Goal: Communication & Community: Answer question/provide support

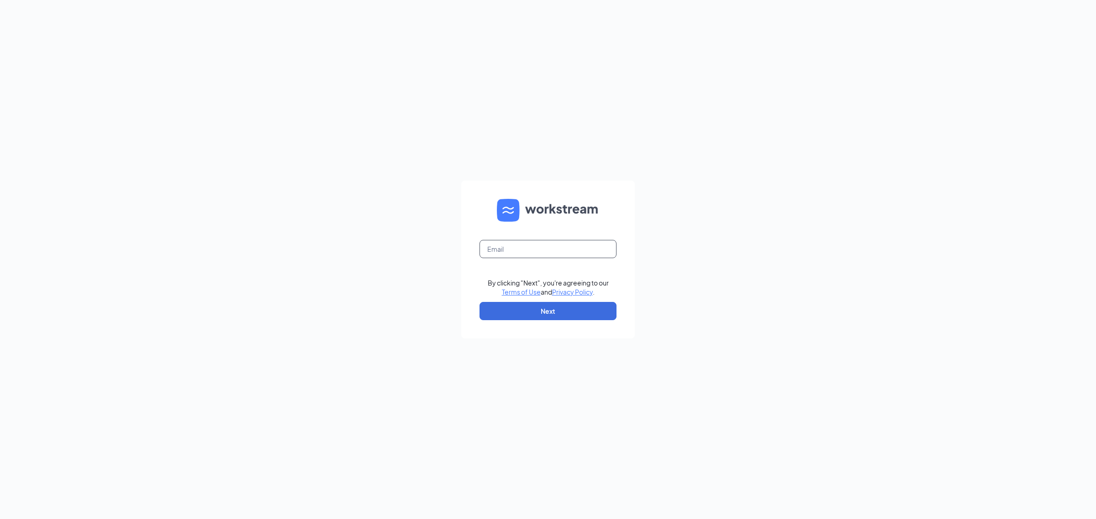
drag, startPoint x: 587, startPoint y: 259, endPoint x: 589, endPoint y: 254, distance: 6.1
click at [587, 259] on form "By clicking "Next", you're agreeing to our Terms of Use and Privacy Policy . Ne…" at bounding box center [547, 260] width 173 height 158
click at [592, 250] on input "text" at bounding box center [547, 249] width 137 height 18
type input "gmpalmetto@bleedblue.net"
click at [588, 313] on button "Next" at bounding box center [547, 311] width 137 height 18
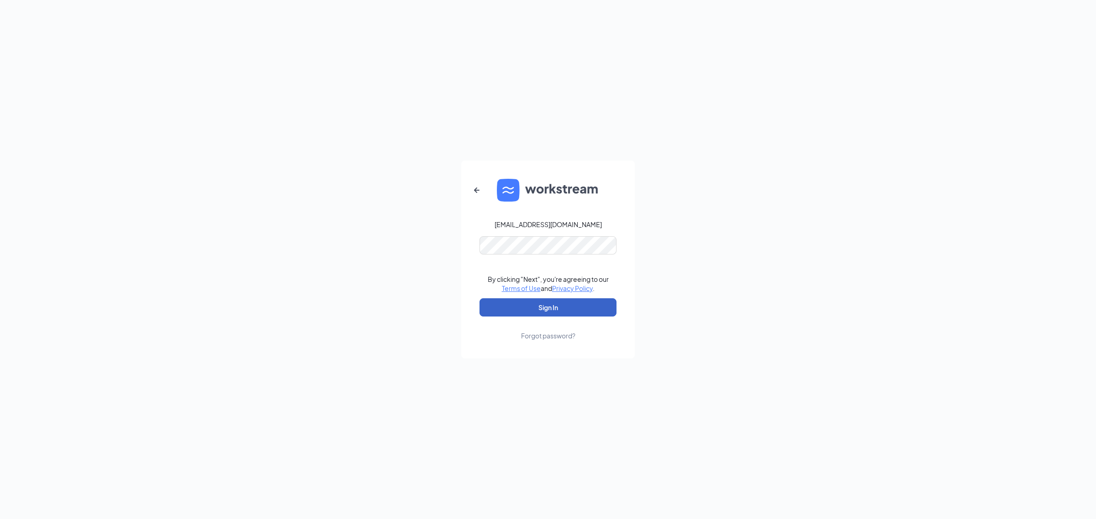
click at [549, 310] on button "Sign In" at bounding box center [547, 308] width 137 height 18
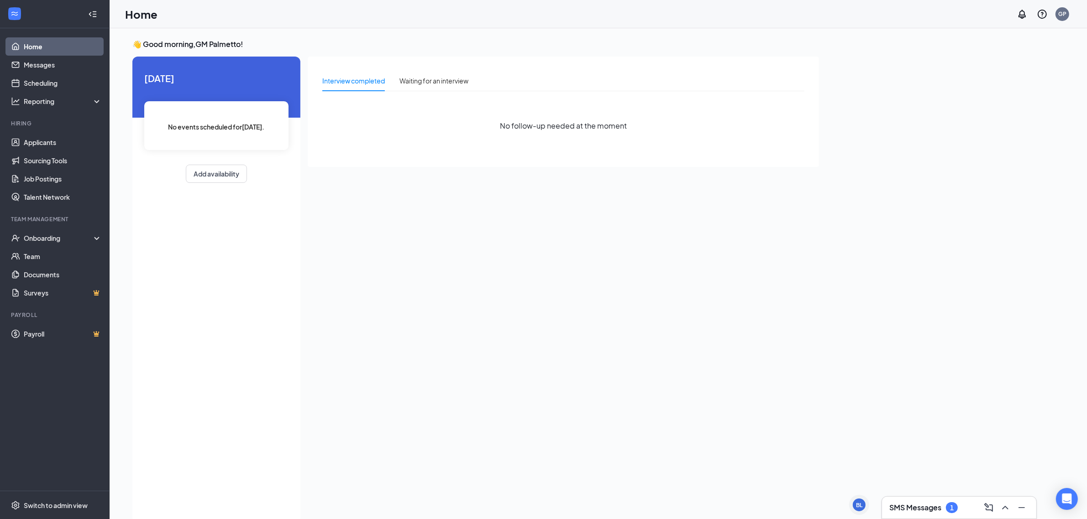
click at [902, 510] on h3 "SMS Messages" at bounding box center [915, 508] width 52 height 10
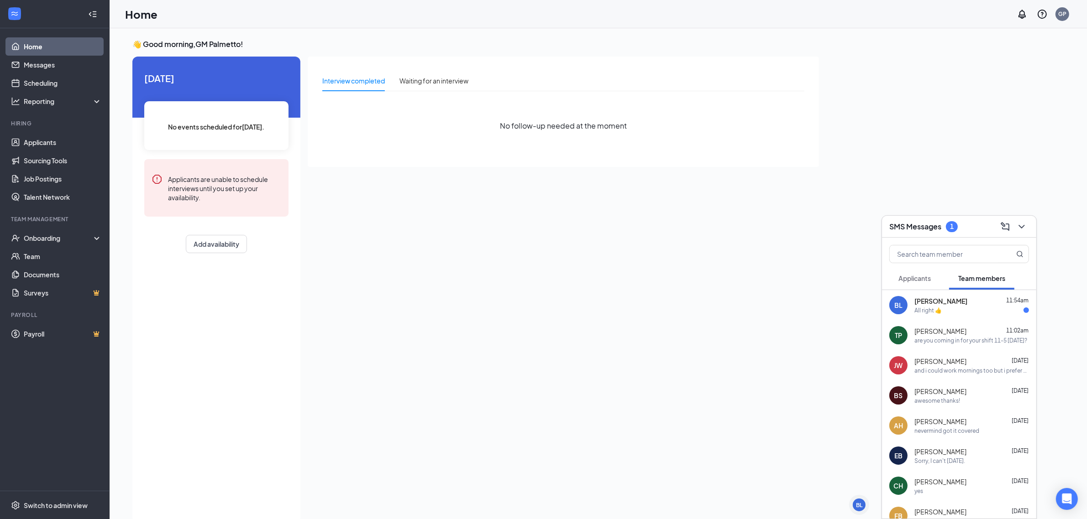
click at [931, 300] on span "[PERSON_NAME]" at bounding box center [940, 301] width 53 height 9
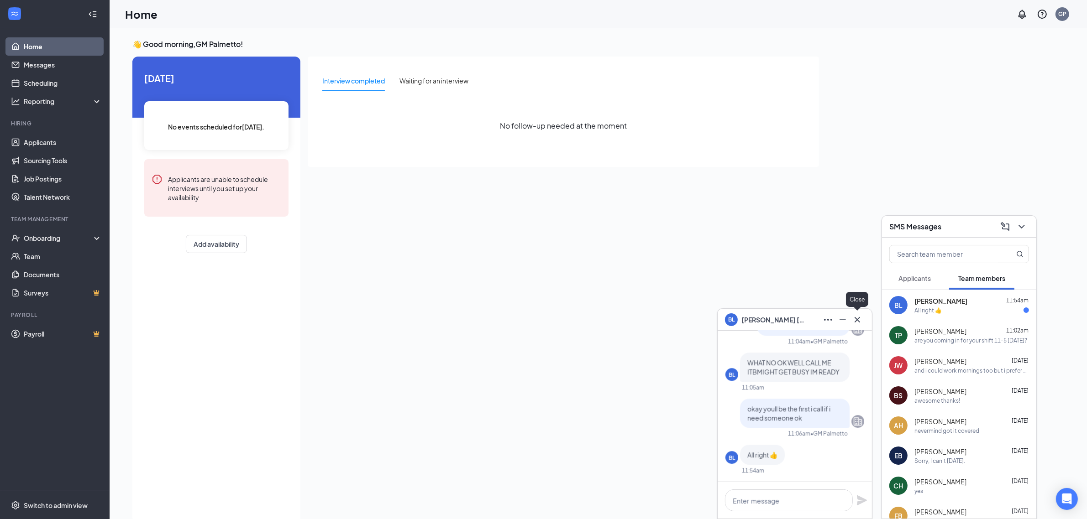
click at [859, 321] on icon "Cross" at bounding box center [857, 319] width 5 height 5
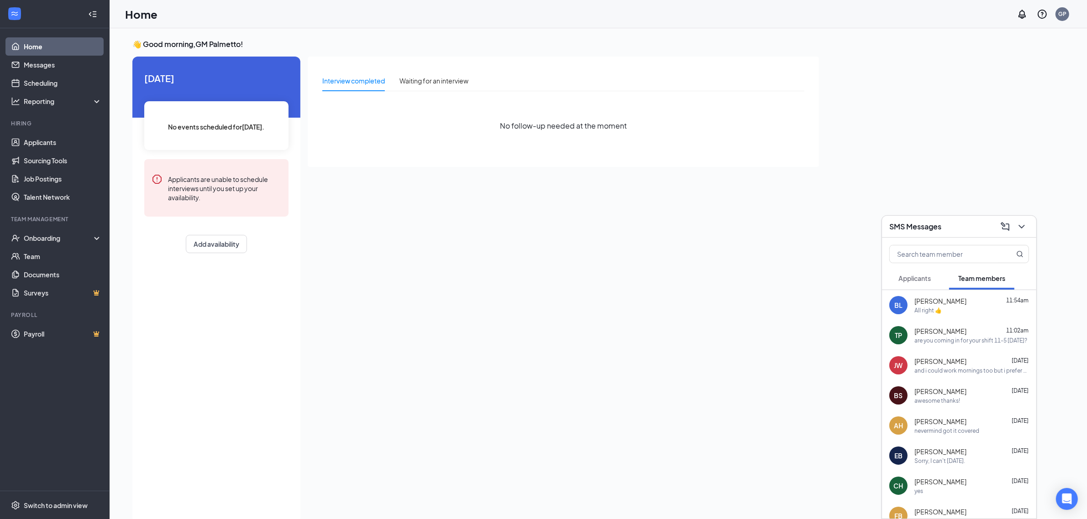
click at [958, 227] on div "SMS Messages" at bounding box center [959, 227] width 140 height 14
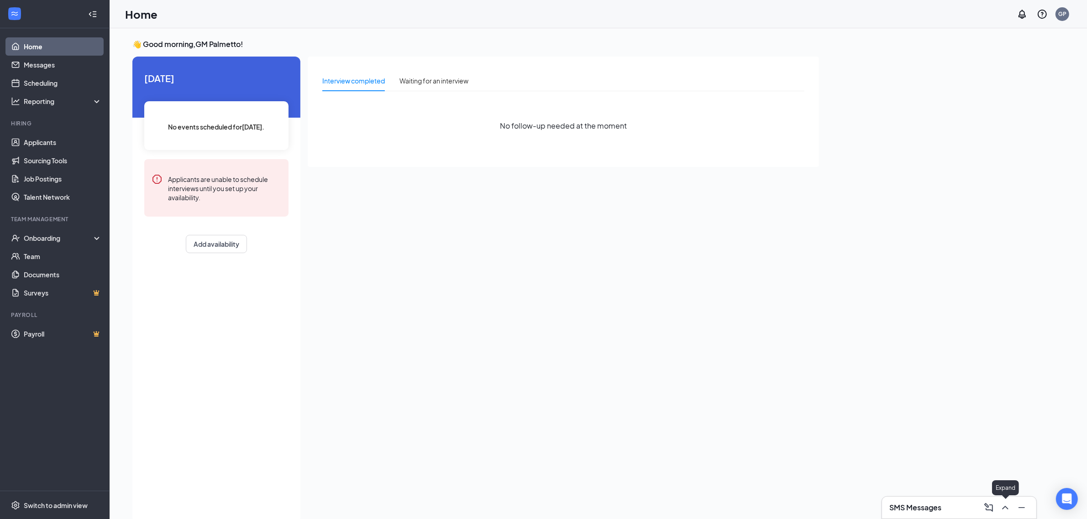
click at [1003, 507] on icon "ChevronUp" at bounding box center [1005, 508] width 11 height 11
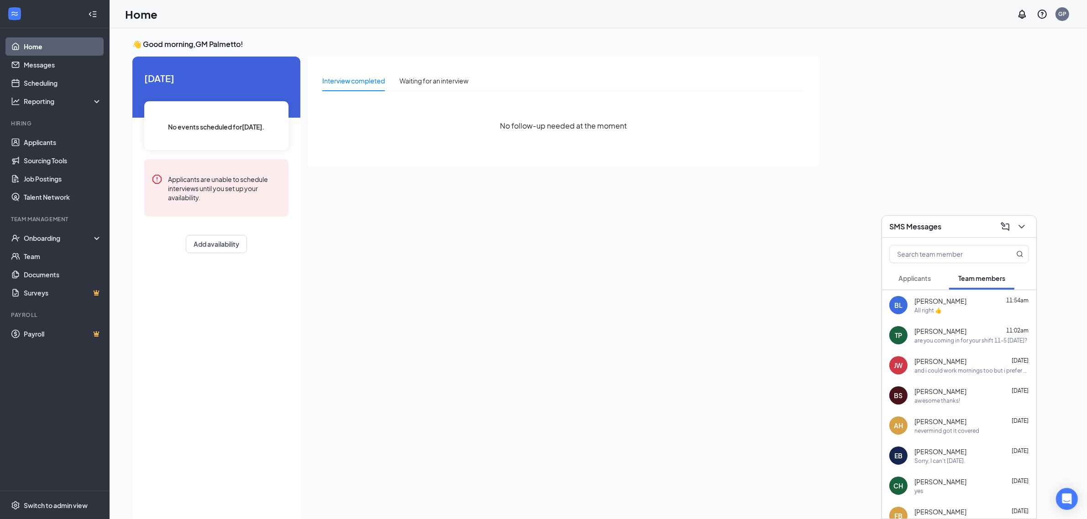
click at [971, 304] on div "[PERSON_NAME] 11:54am" at bounding box center [971, 301] width 115 height 9
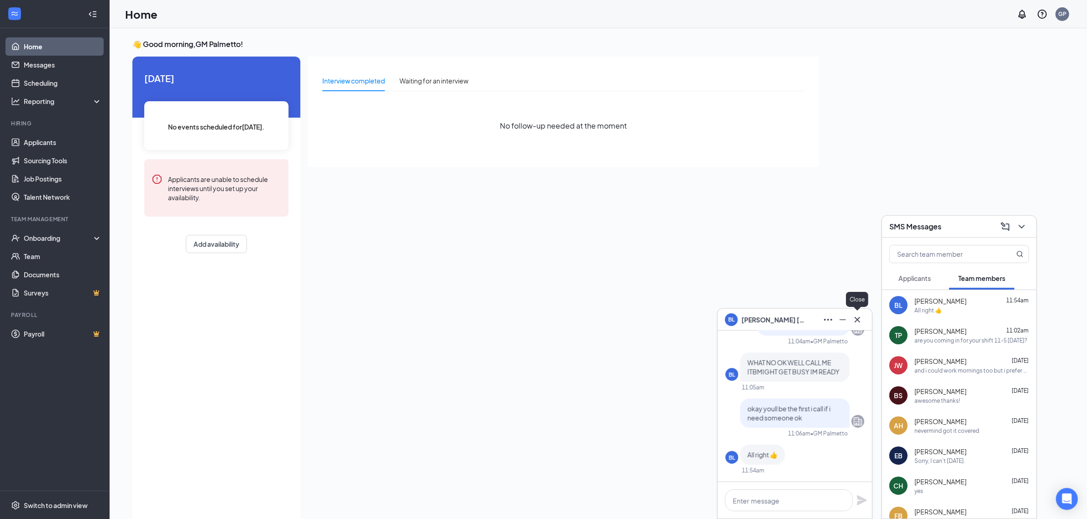
click at [859, 320] on icon "Cross" at bounding box center [857, 320] width 11 height 11
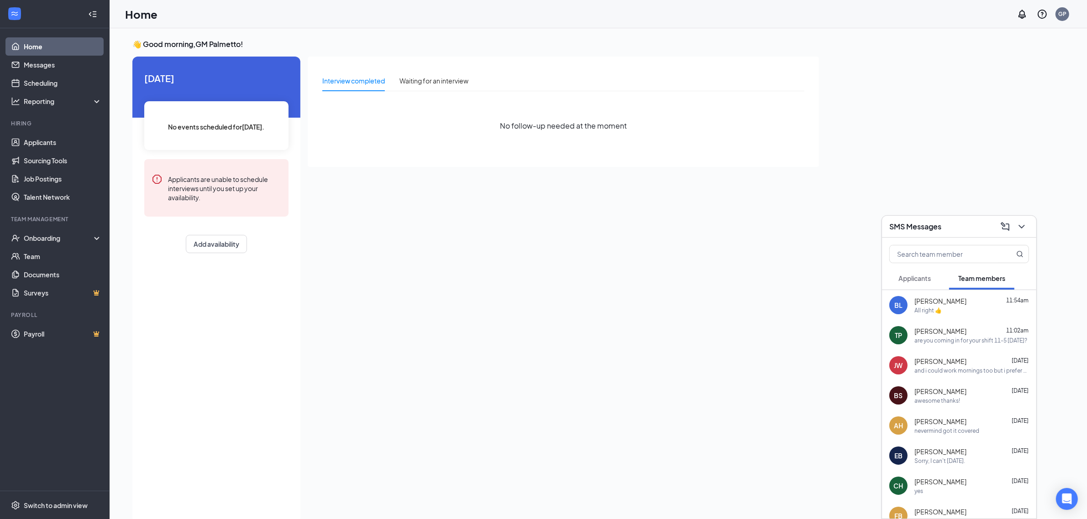
click at [913, 370] on div "[PERSON_NAME] Jaden [PERSON_NAME] [DATE] and i could work mornings too but i pr…" at bounding box center [959, 366] width 154 height 30
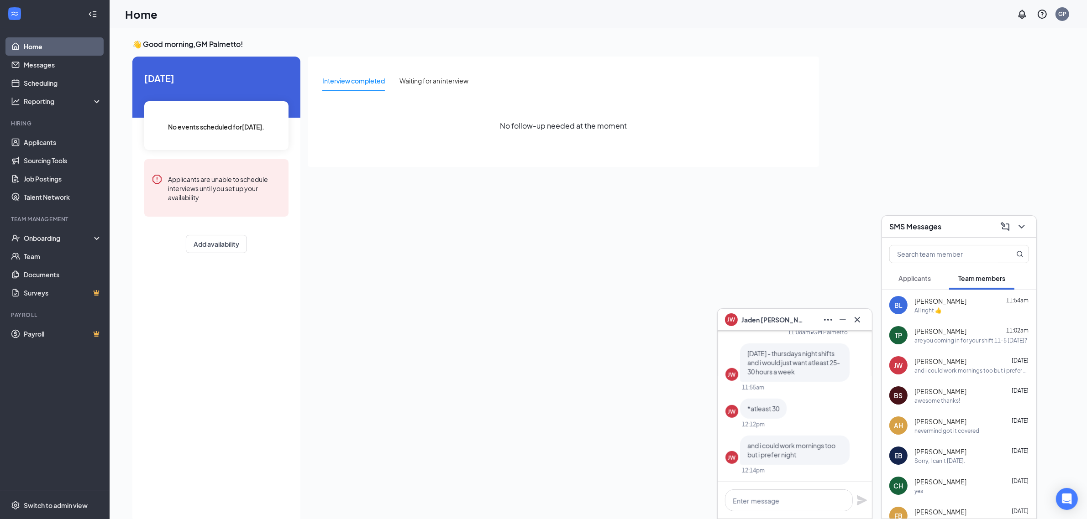
scroll to position [19, 0]
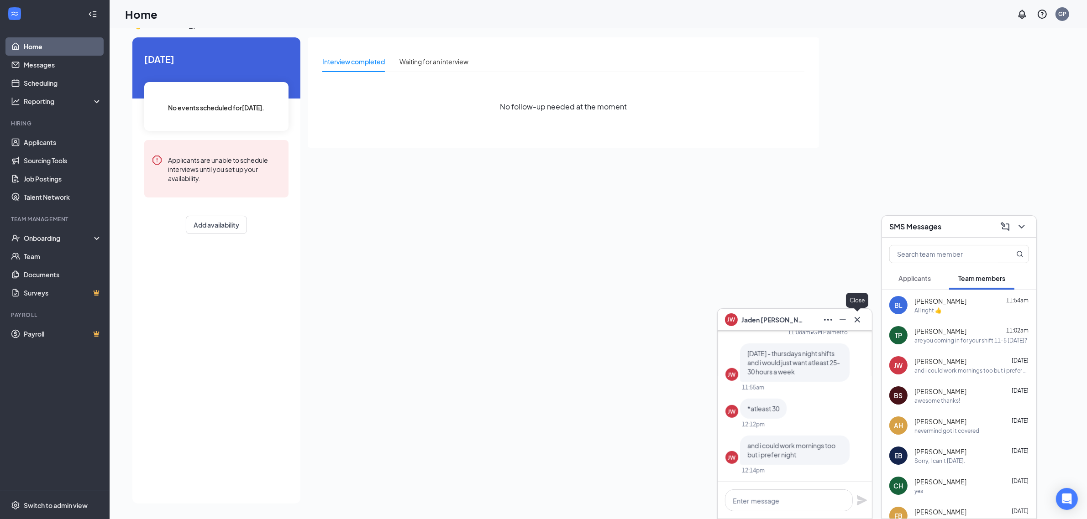
click at [859, 319] on icon "Cross" at bounding box center [857, 319] width 5 height 5
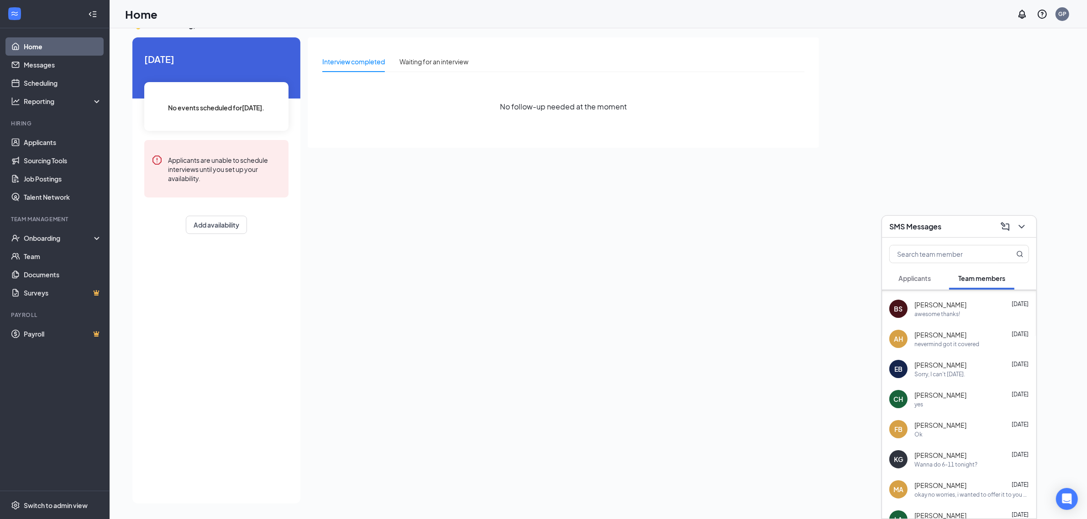
scroll to position [114, 0]
click at [934, 336] on span "[PERSON_NAME]" at bounding box center [940, 337] width 52 height 9
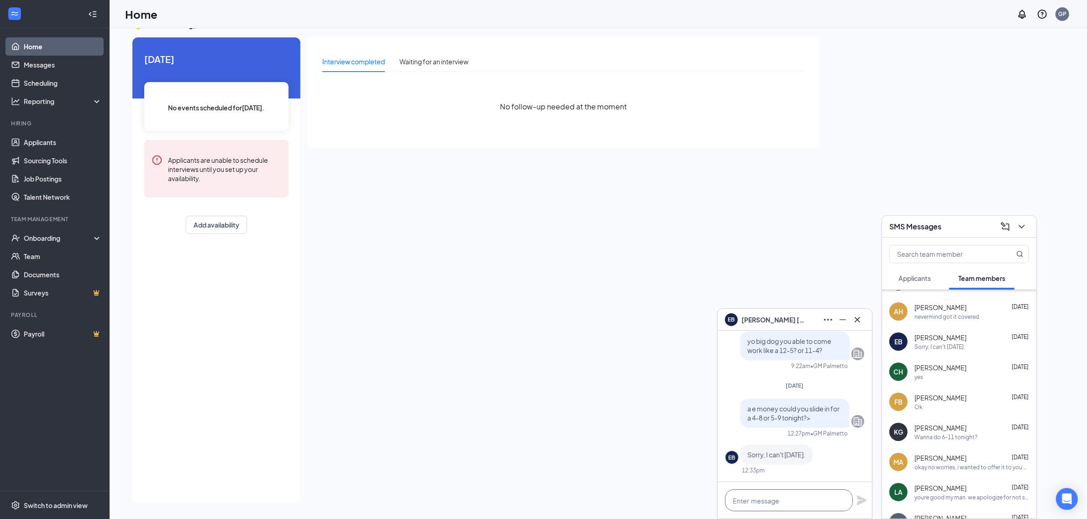
click at [791, 503] on textarea at bounding box center [789, 501] width 128 height 22
drag, startPoint x: 791, startPoint y: 503, endPoint x: 807, endPoint y: 546, distance: 46.2
click at [807, 500] on html "Home Messages Scheduling Reporting Hiring Applicants Sourcing Tools Job Posting…" at bounding box center [543, 240] width 1087 height 519
click at [810, 504] on textarea at bounding box center [789, 501] width 128 height 22
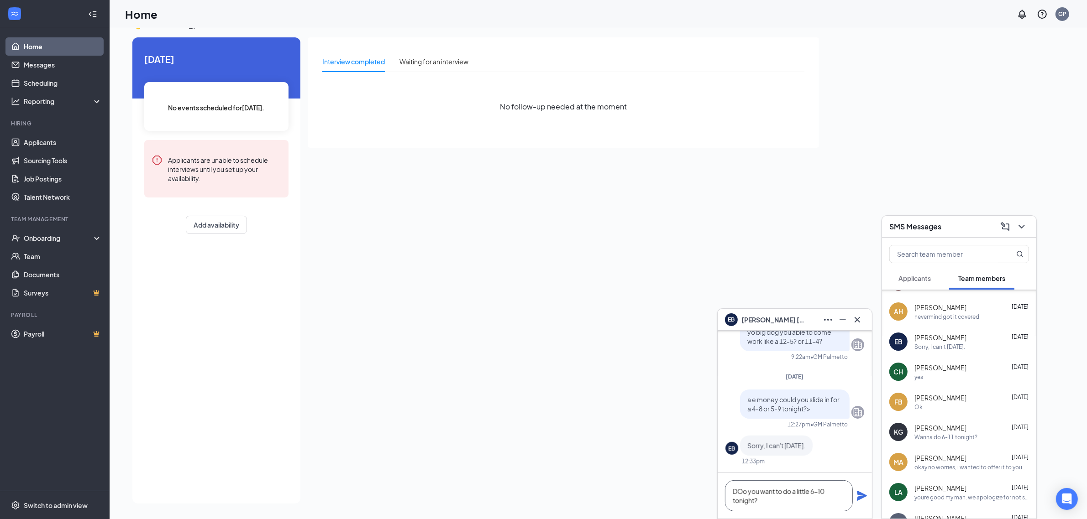
click at [743, 493] on textarea "DOo you want to do a little 6-10 tonight?" at bounding box center [789, 496] width 128 height 31
type textarea "Do you want to do a little 6-10 tonight?"
click at [859, 496] on icon "Plane" at bounding box center [861, 496] width 11 height 11
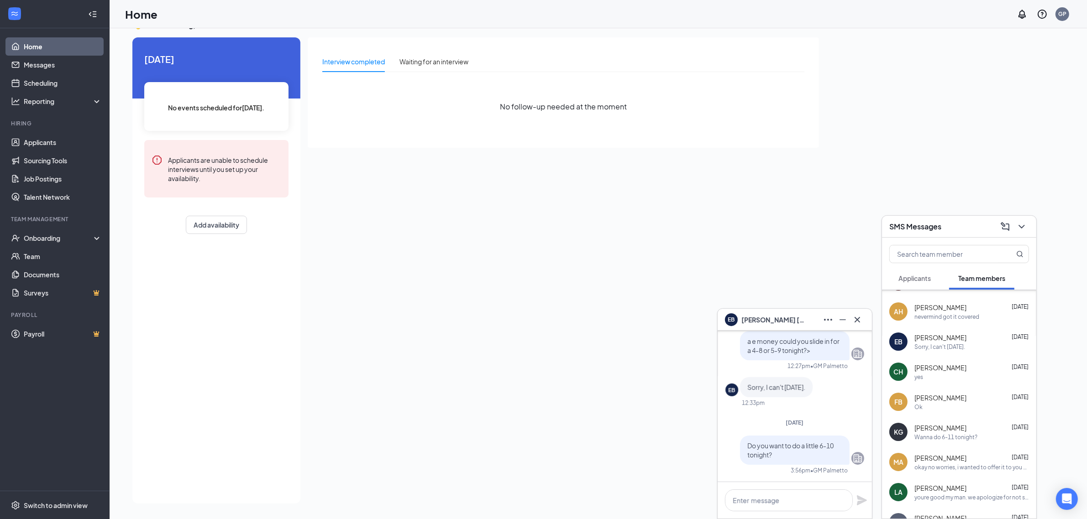
scroll to position [0, 0]
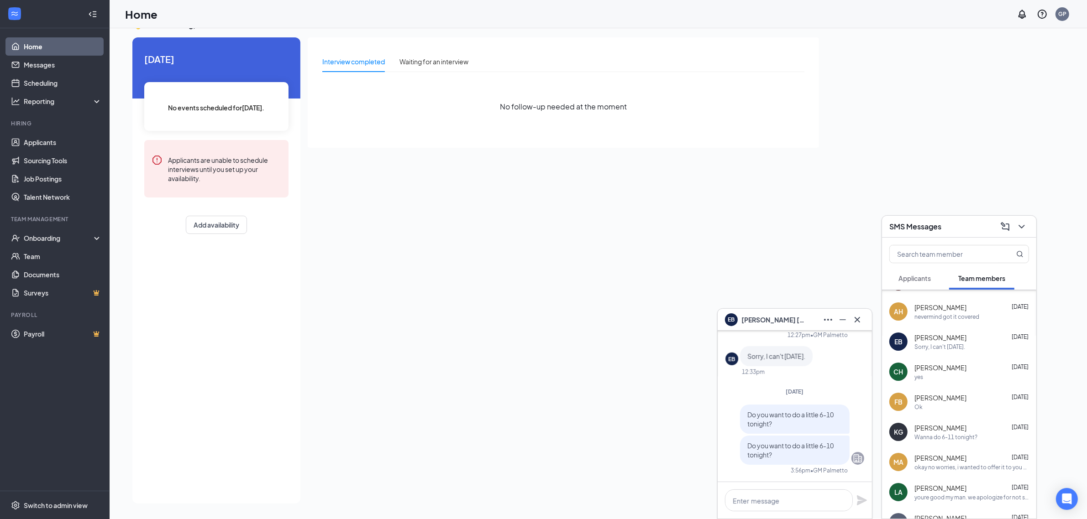
click at [961, 310] on span "[PERSON_NAME]" at bounding box center [940, 307] width 52 height 9
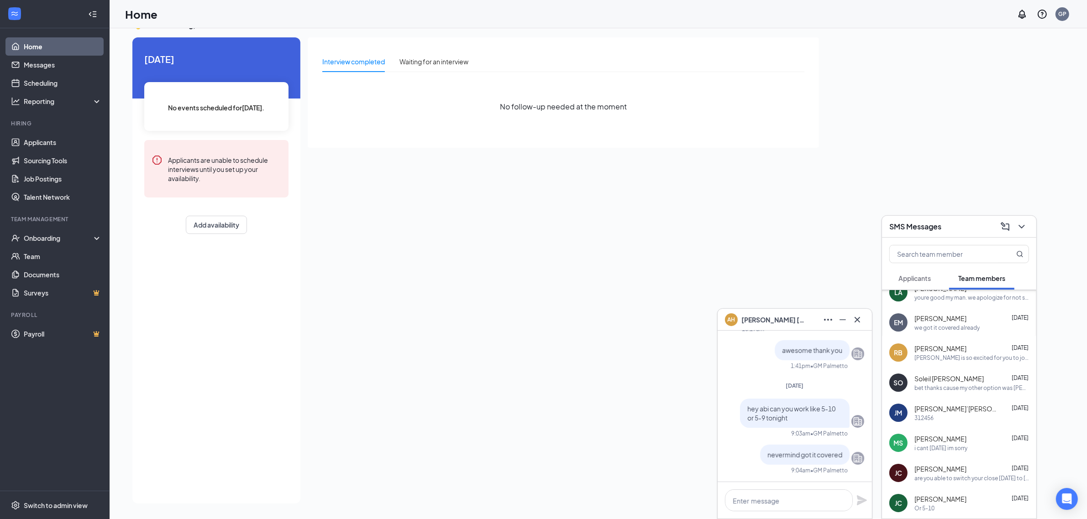
scroll to position [342, 0]
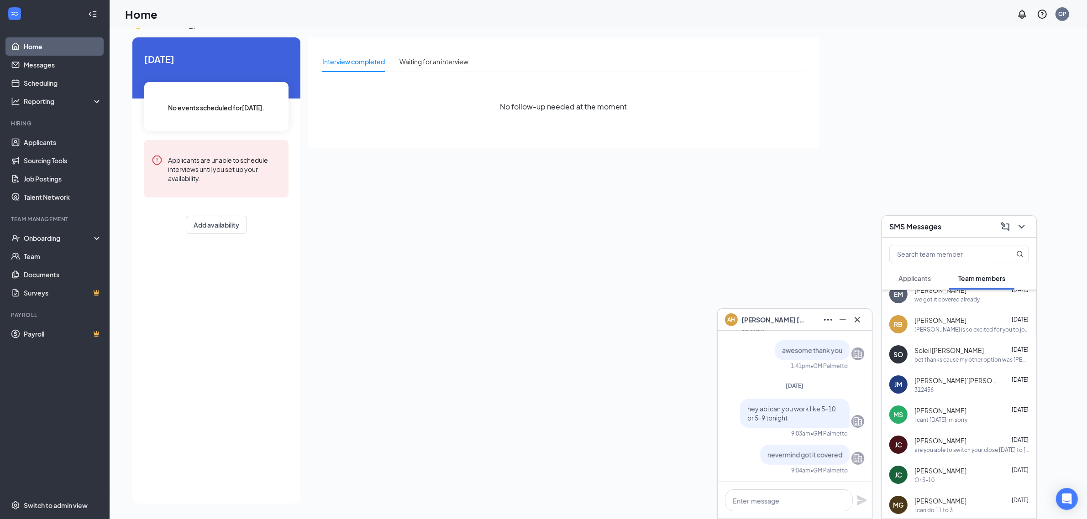
click at [952, 331] on div "[PERSON_NAME] is so excited for you to join our team! Do you know anyone else w…" at bounding box center [971, 330] width 115 height 8
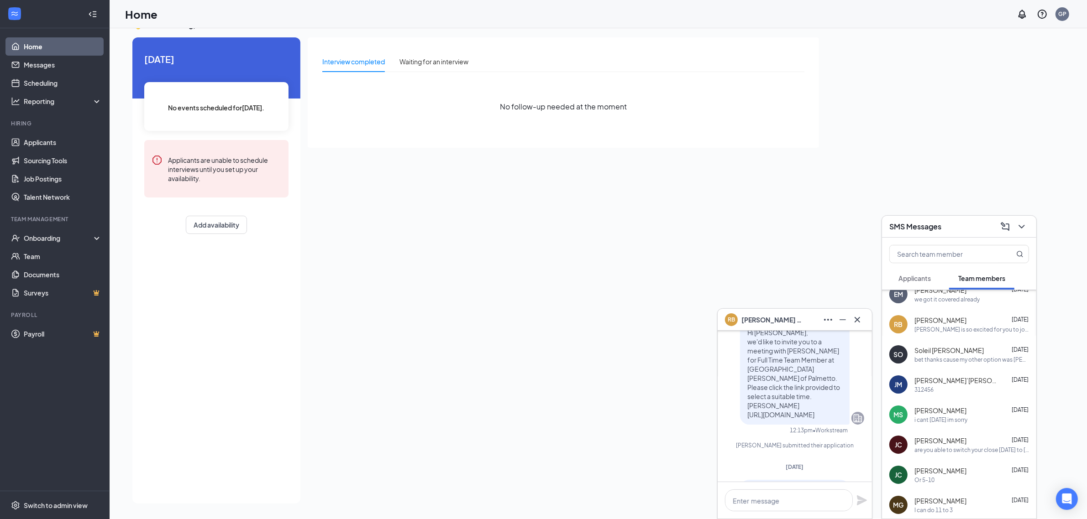
scroll to position [-371, 0]
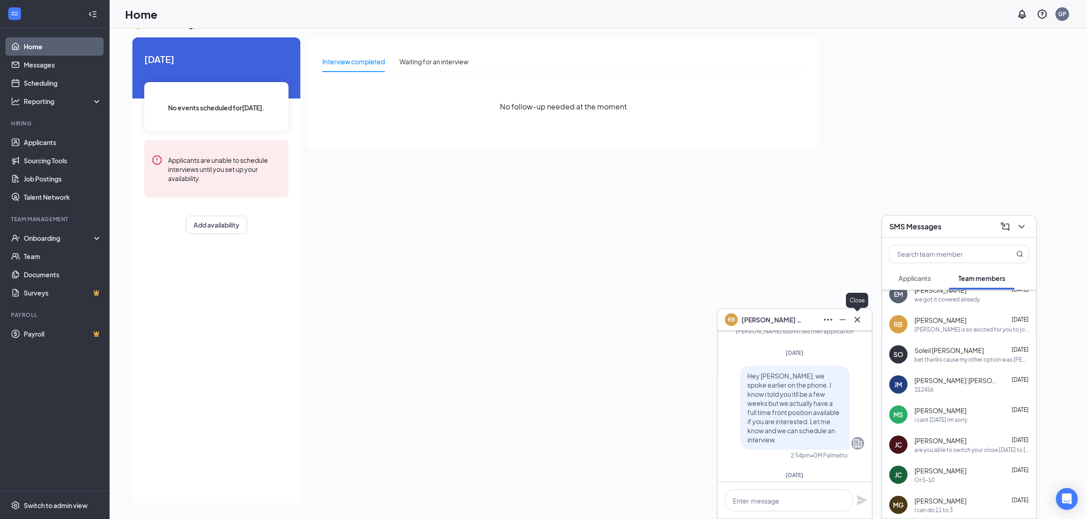
click at [856, 318] on icon "Cross" at bounding box center [857, 320] width 11 height 11
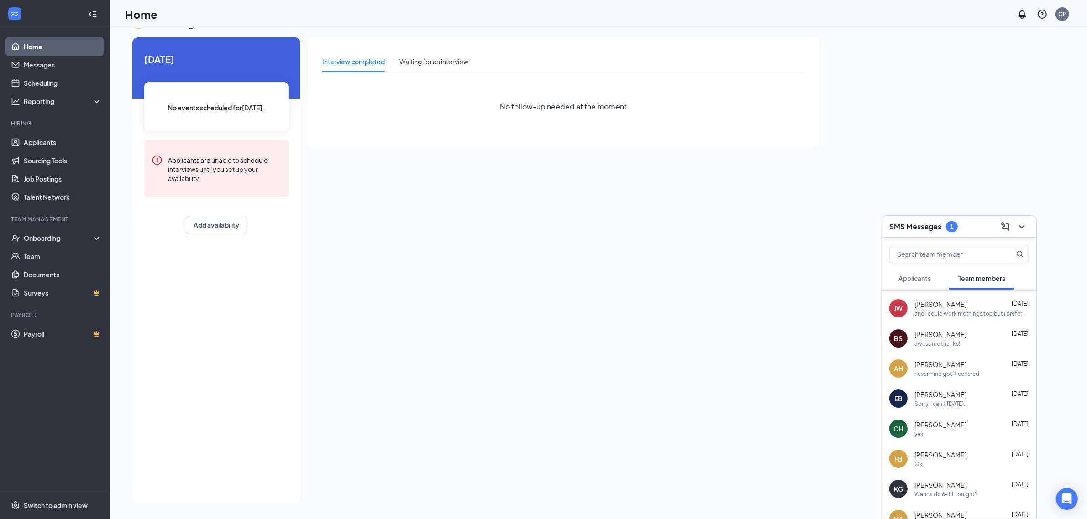
scroll to position [0, 0]
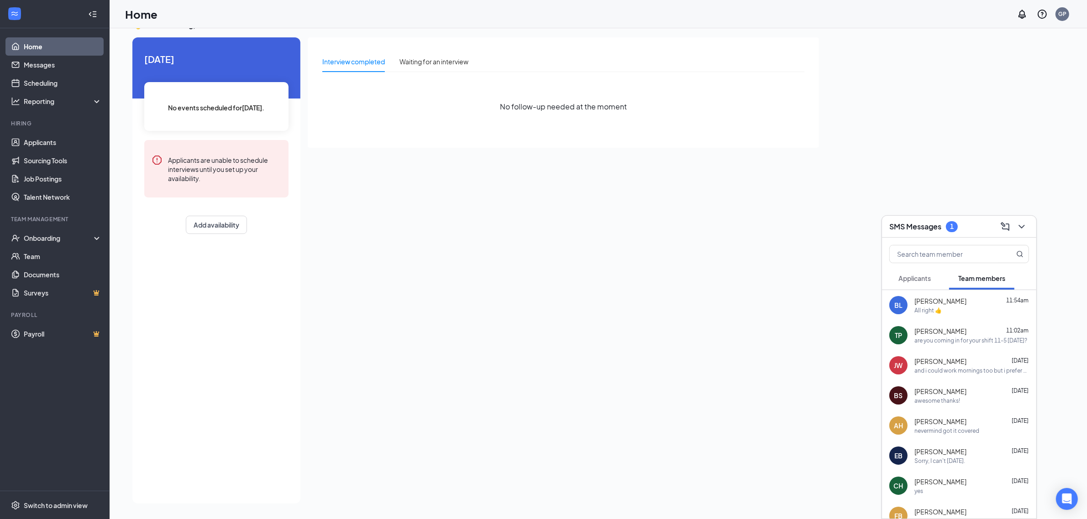
click at [987, 281] on span "Team members" at bounding box center [981, 278] width 47 height 8
click at [925, 297] on span "[PERSON_NAME]" at bounding box center [940, 301] width 53 height 9
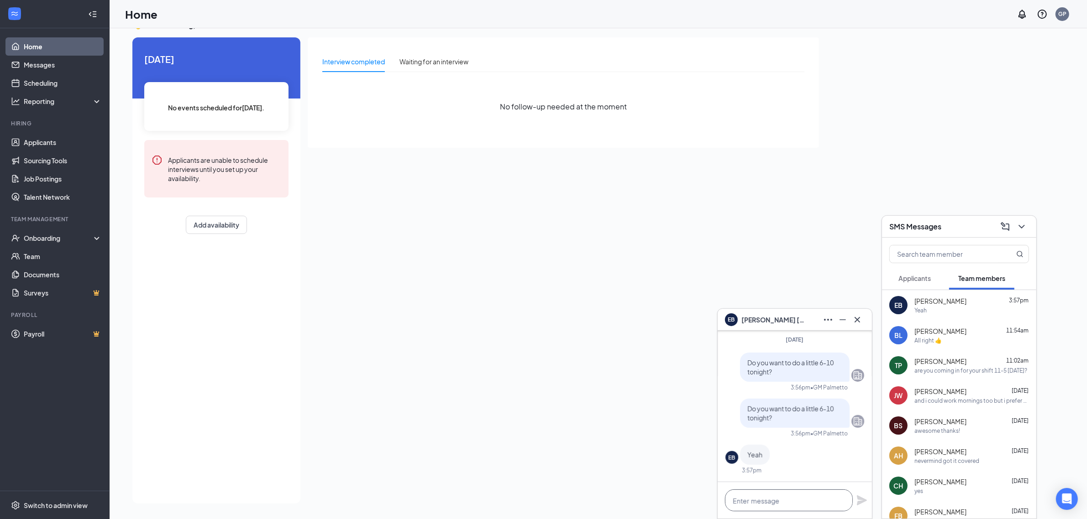
click at [791, 501] on textarea at bounding box center [789, 501] width 128 height 22
type textarea "yessir thank you"
click at [863, 504] on icon "Plane" at bounding box center [861, 500] width 11 height 11
click at [854, 316] on icon "Cross" at bounding box center [857, 320] width 11 height 11
